Goal: Task Accomplishment & Management: Manage account settings

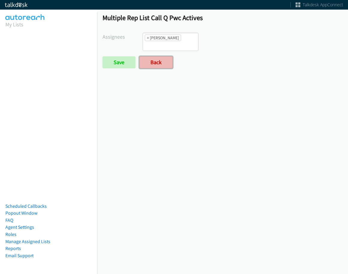
click at [165, 56] on link "Back" at bounding box center [156, 62] width 33 height 12
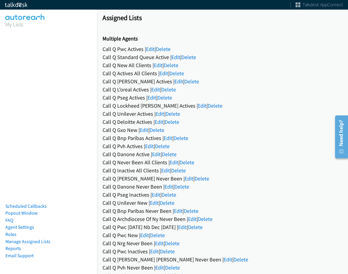
drag, startPoint x: 28, startPoint y: 239, endPoint x: 15, endPoint y: 167, distance: 72.6
click at [15, 167] on nav "My Lists Scheduled Callbacks Popout Window FAQ Agent Settings Roles Manage Assi…" at bounding box center [49, 149] width 98 height 274
click at [21, 225] on link "Agent Settings" at bounding box center [19, 228] width 29 height 6
click at [149, 49] on link "Edit" at bounding box center [150, 49] width 9 height 7
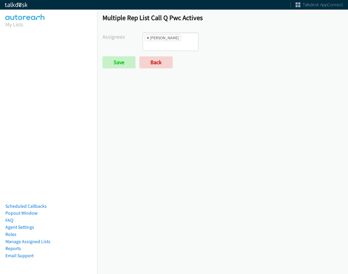
click at [147, 41] on span "×" at bounding box center [148, 38] width 2 height 6
select select
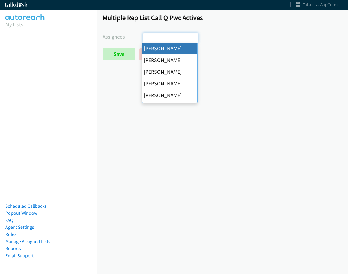
click at [147, 37] on input "search" at bounding box center [153, 38] width 21 height 10
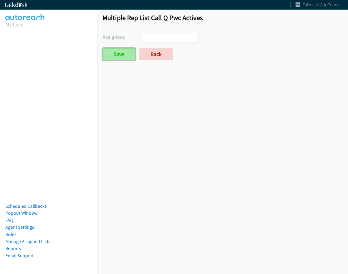
drag, startPoint x: 125, startPoint y: 53, endPoint x: 127, endPoint y: 57, distance: 5.0
click at [126, 53] on input "Save" at bounding box center [119, 54] width 33 height 12
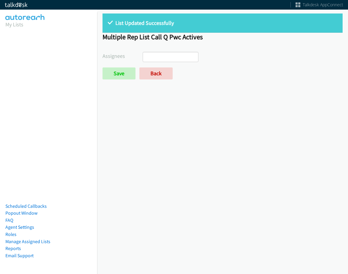
select select
click at [160, 65] on form "Assignees [PERSON_NAME] [PERSON_NAME] [PERSON_NAME] [PERSON_NAME] [PERSON_NAME]…" at bounding box center [223, 66] width 240 height 28
click at [159, 71] on link "Back" at bounding box center [156, 74] width 33 height 12
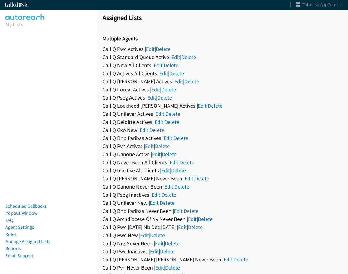
click at [153, 99] on link "Edit" at bounding box center [152, 97] width 9 height 7
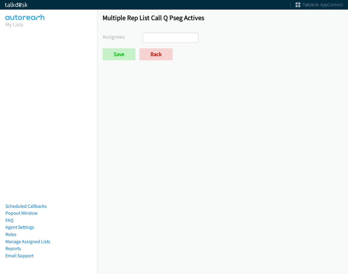
click at [173, 38] on ul at bounding box center [170, 38] width 55 height 10
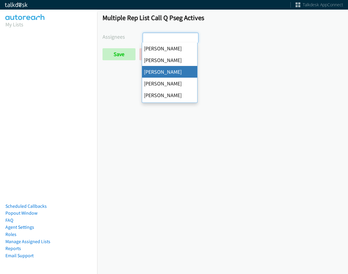
select select "84c3941c-c535-4956-b4f5-53705212fffd"
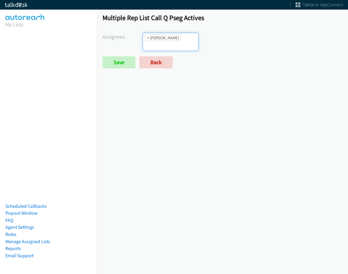
scroll to position [14, 0]
click at [116, 62] on div "Multiple Rep List Call Q Pseg Actives Assignees Abigail Odhiambo Alana Ruiz Amb…" at bounding box center [222, 43] width 251 height 71
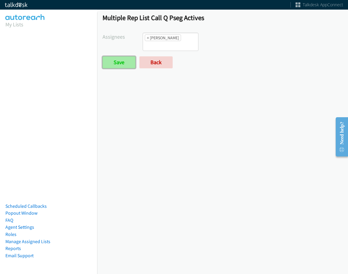
drag, startPoint x: 117, startPoint y: 56, endPoint x: 160, endPoint y: 89, distance: 54.2
click at [117, 56] on input "Save" at bounding box center [119, 62] width 33 height 12
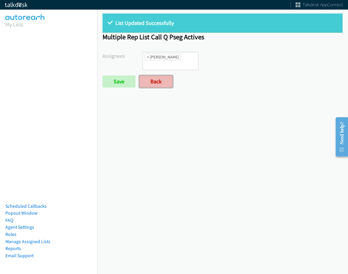
click at [171, 76] on link "Back" at bounding box center [156, 82] width 33 height 12
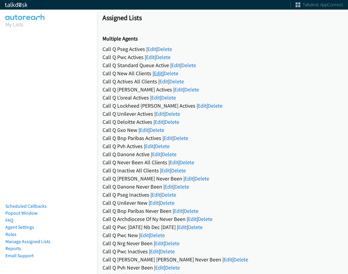
click at [158, 71] on link "Edit" at bounding box center [158, 73] width 9 height 7
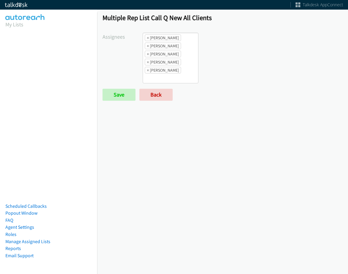
click at [176, 44] on ul "× [PERSON_NAME] × [PERSON_NAME] × [PERSON_NAME] × [PERSON_NAME] × [PERSON_NAME]" at bounding box center [170, 58] width 55 height 50
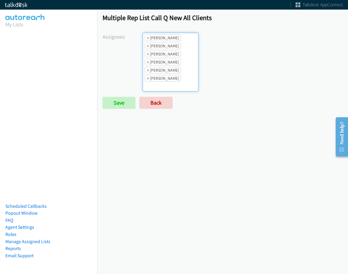
scroll to position [7, 0]
click at [177, 80] on ul "× Alana Ruiz × Cathy Shahan × Charles Ross × Daquaya Johnson × Jasmin Martinez …" at bounding box center [170, 62] width 55 height 58
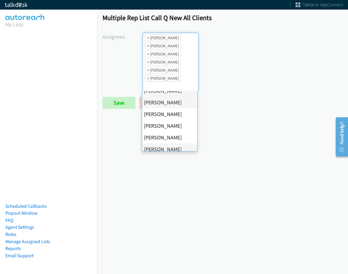
scroll to position [116, 0]
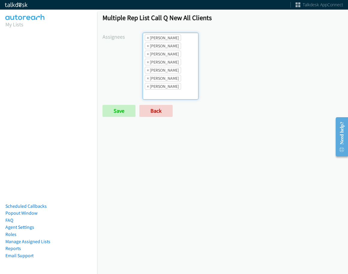
click at [175, 74] on ul "× Alana Ruiz × Cathy Shahan × Charles Ross × Daquaya Johnson × Jasmin Martinez …" at bounding box center [170, 66] width 55 height 66
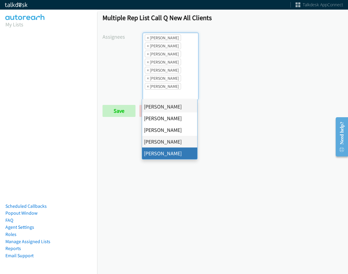
drag, startPoint x: 164, startPoint y: 155, endPoint x: 147, endPoint y: 144, distance: 20.2
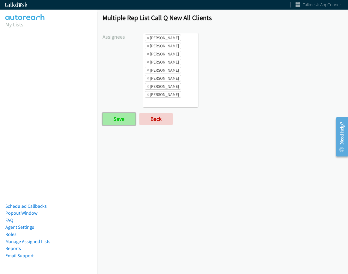
click at [119, 119] on input "Save" at bounding box center [119, 119] width 33 height 12
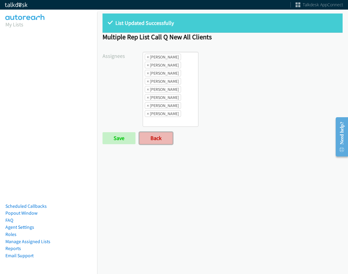
drag, startPoint x: 149, startPoint y: 144, endPoint x: 151, endPoint y: 133, distance: 11.0
click at [149, 144] on link "Back" at bounding box center [156, 138] width 33 height 12
